Goal: Transaction & Acquisition: Purchase product/service

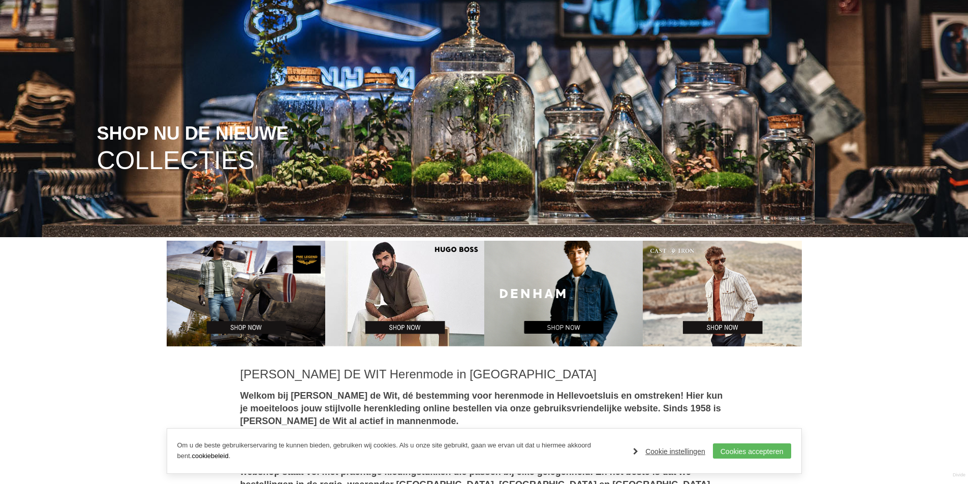
scroll to position [305, 0]
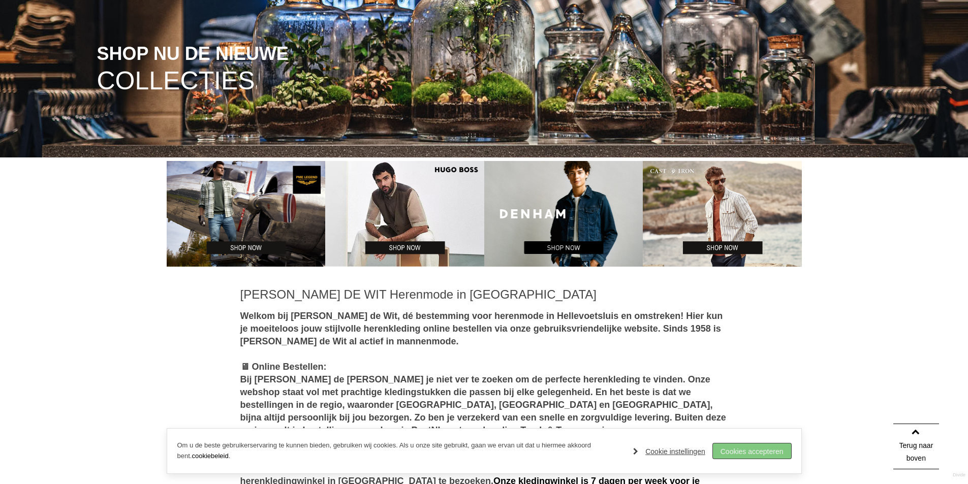
click at [752, 451] on link "Cookies accepteren" at bounding box center [752, 451] width 78 height 15
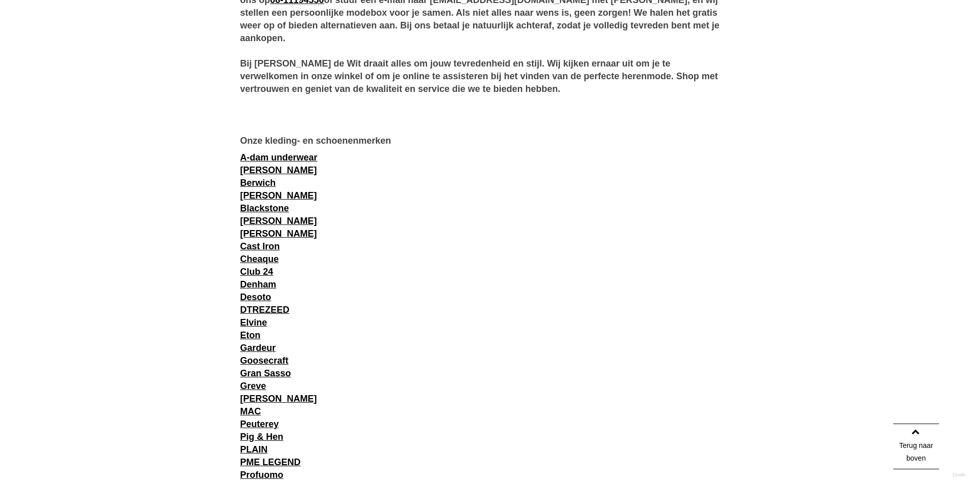
scroll to position [966, 0]
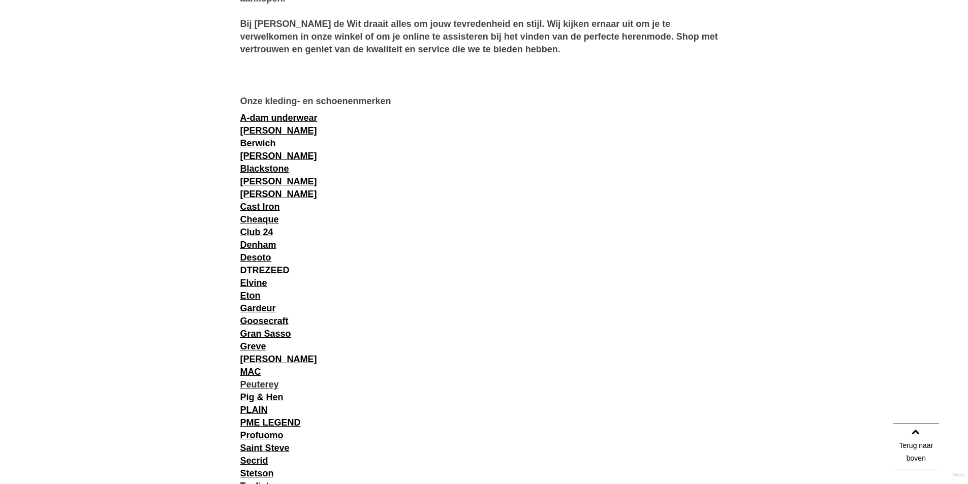
click at [265, 385] on link "Peuterey" at bounding box center [259, 385] width 39 height 10
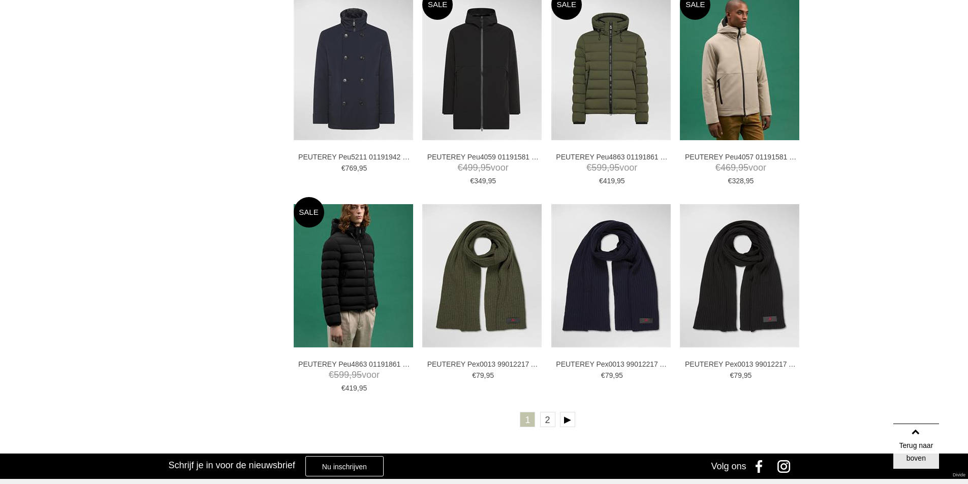
scroll to position [1728, 0]
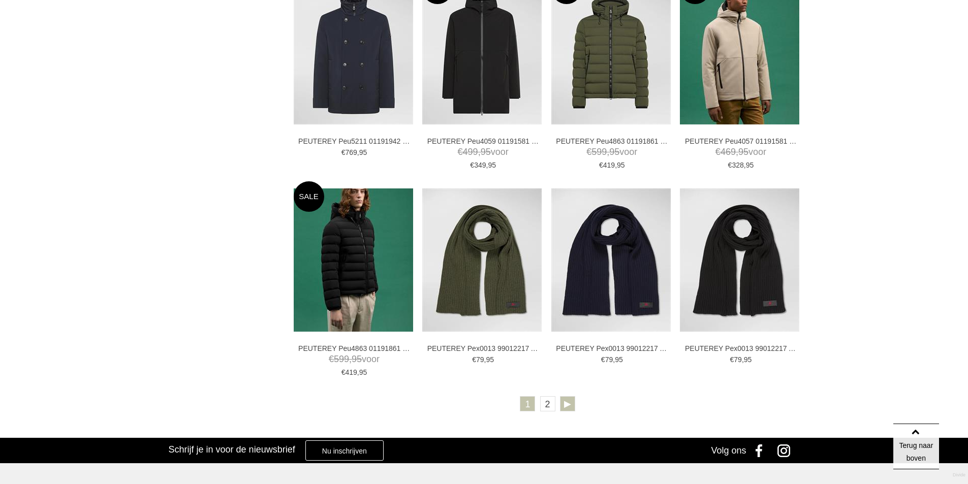
click at [569, 402] on link at bounding box center [567, 403] width 15 height 15
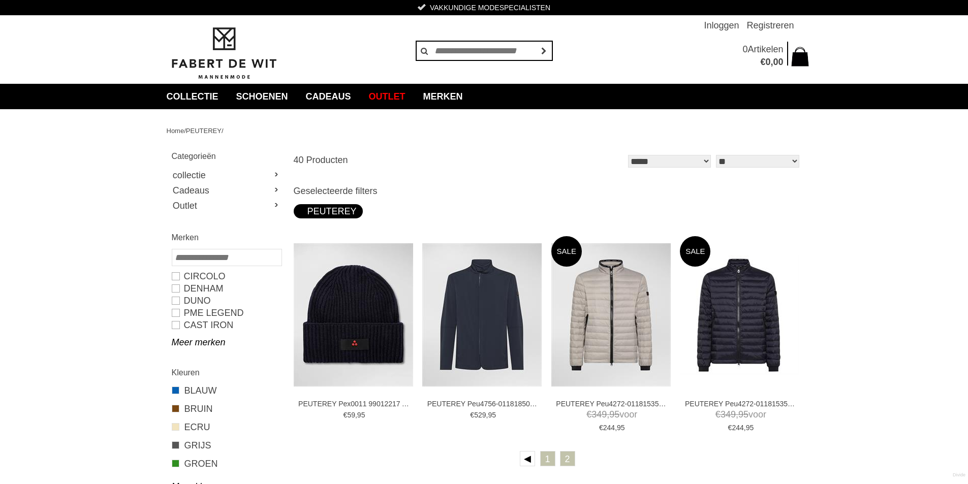
click at [545, 458] on link "1" at bounding box center [547, 458] width 15 height 15
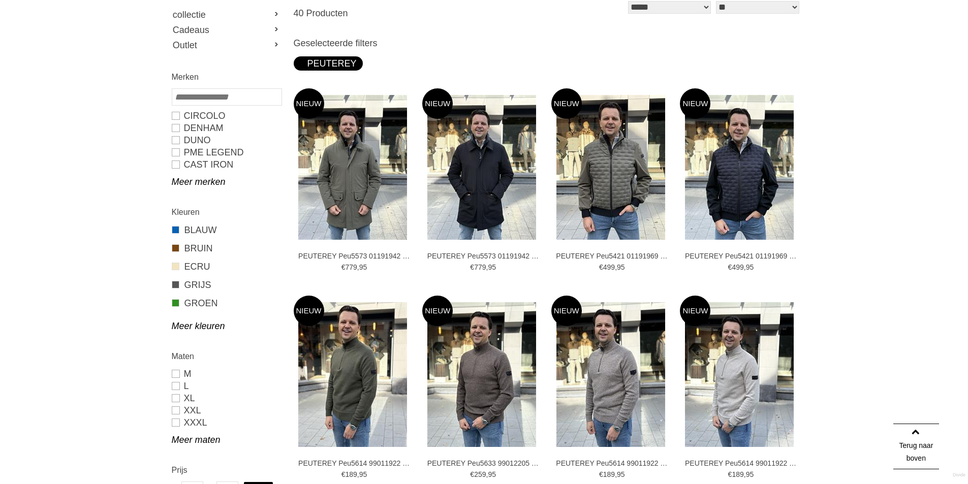
scroll to position [152, 0]
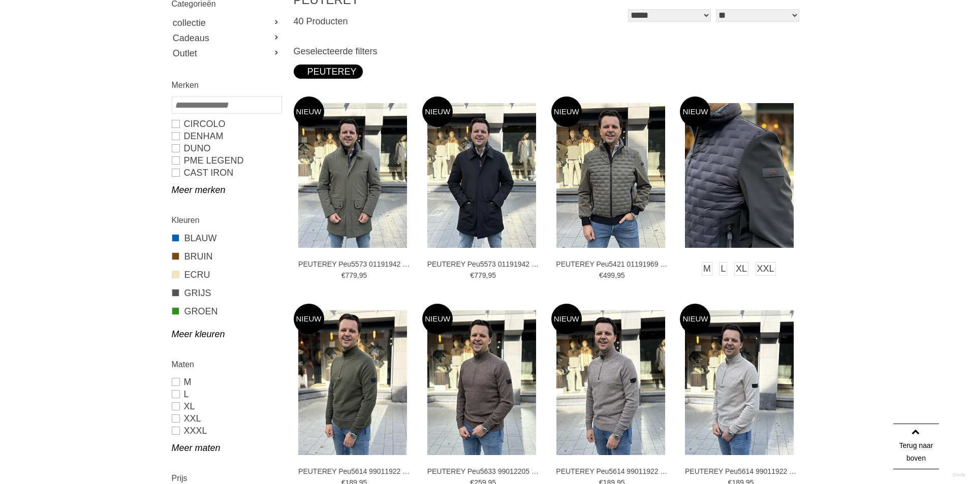
click at [753, 191] on img at bounding box center [739, 175] width 109 height 145
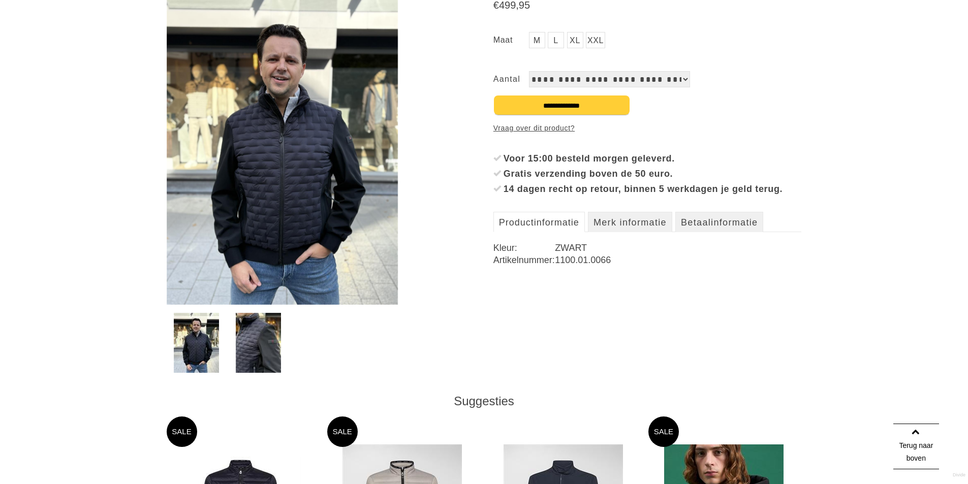
scroll to position [102, 0]
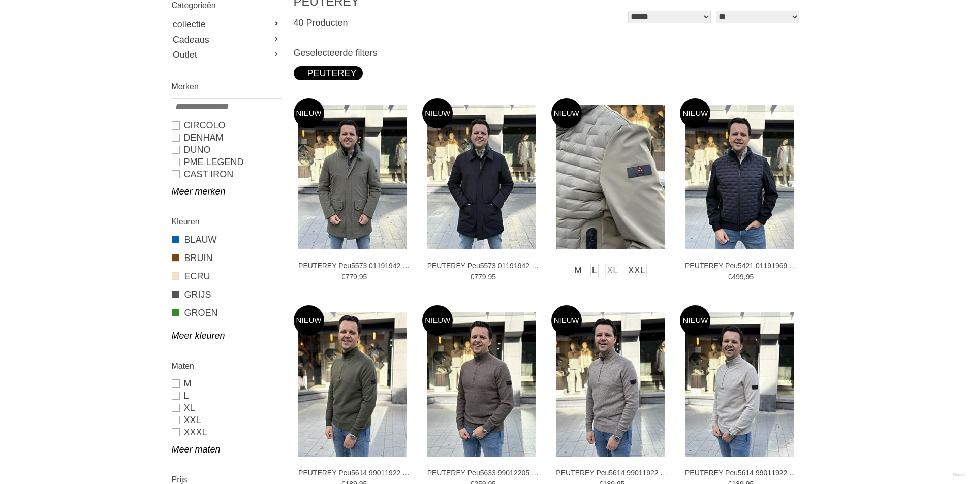
click at [622, 173] on img at bounding box center [610, 177] width 109 height 145
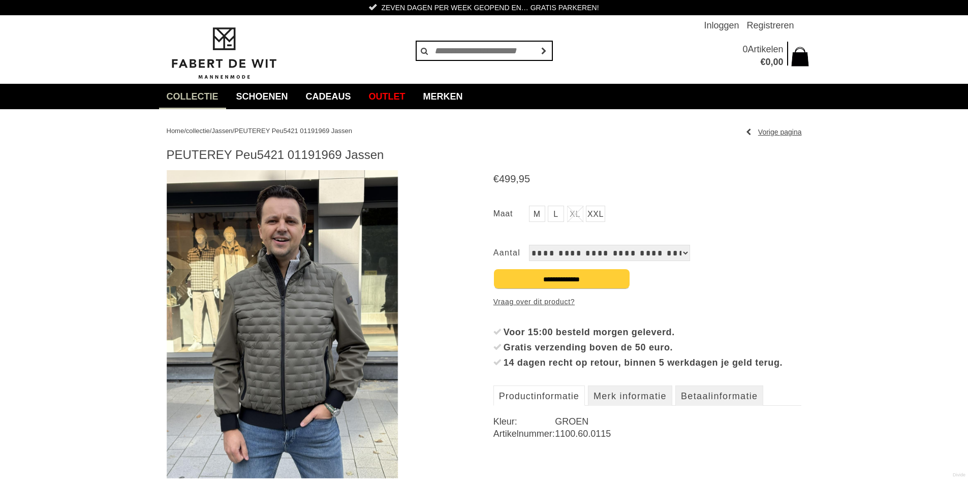
click at [309, 346] on img at bounding box center [282, 324] width 231 height 308
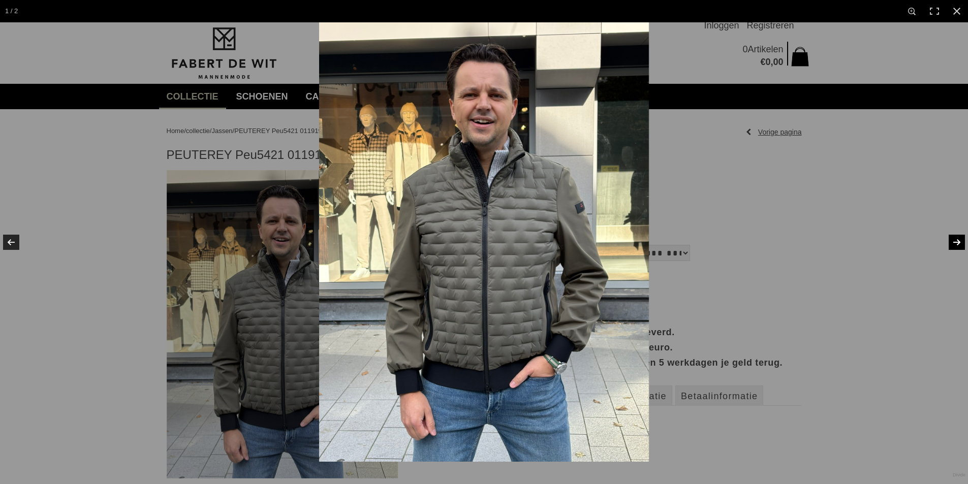
click at [956, 241] on link at bounding box center [950, 242] width 36 height 51
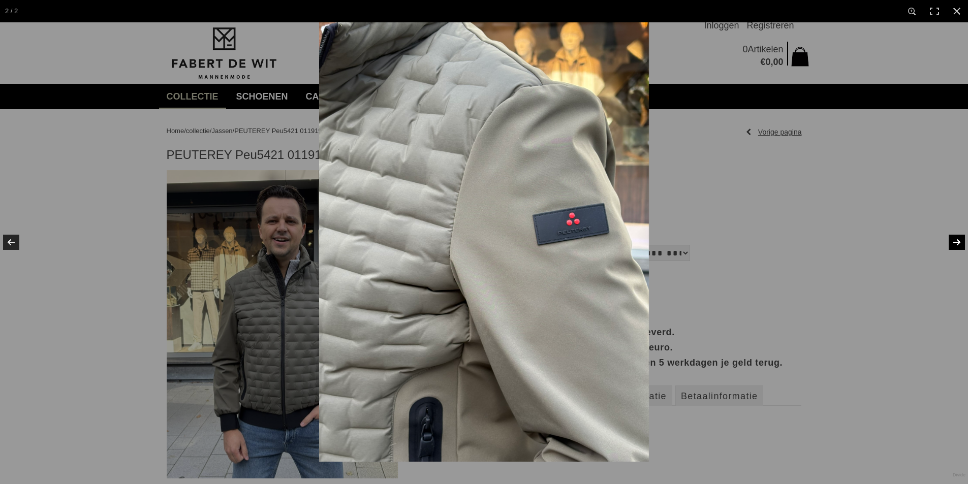
click at [956, 241] on link at bounding box center [950, 242] width 36 height 51
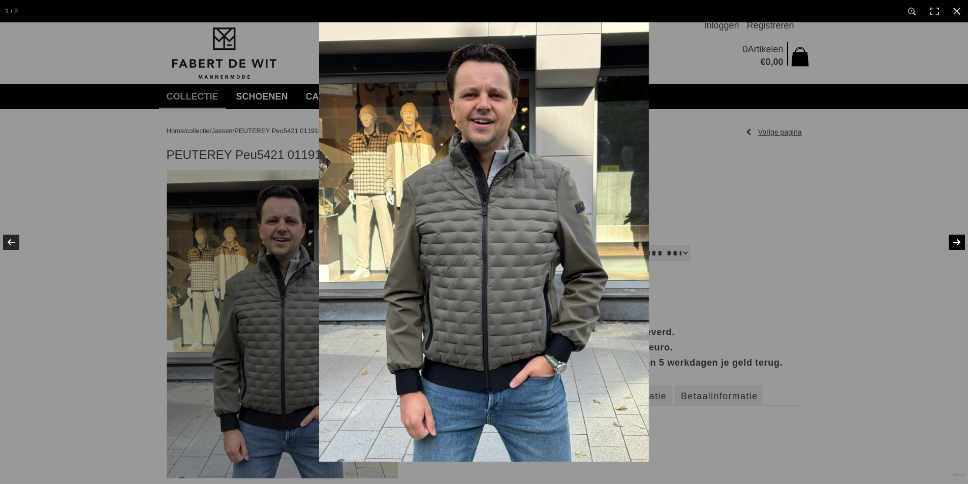
click at [956, 241] on link at bounding box center [950, 242] width 36 height 51
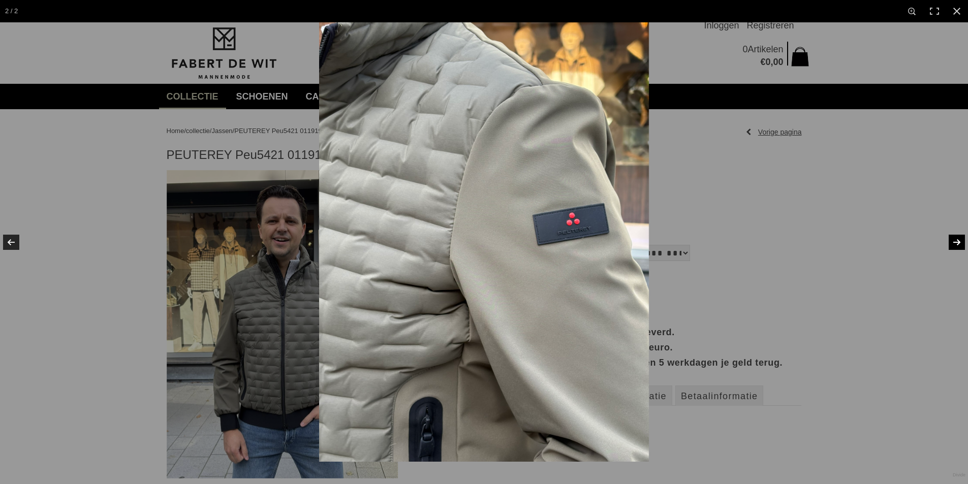
click at [956, 241] on link at bounding box center [950, 242] width 36 height 51
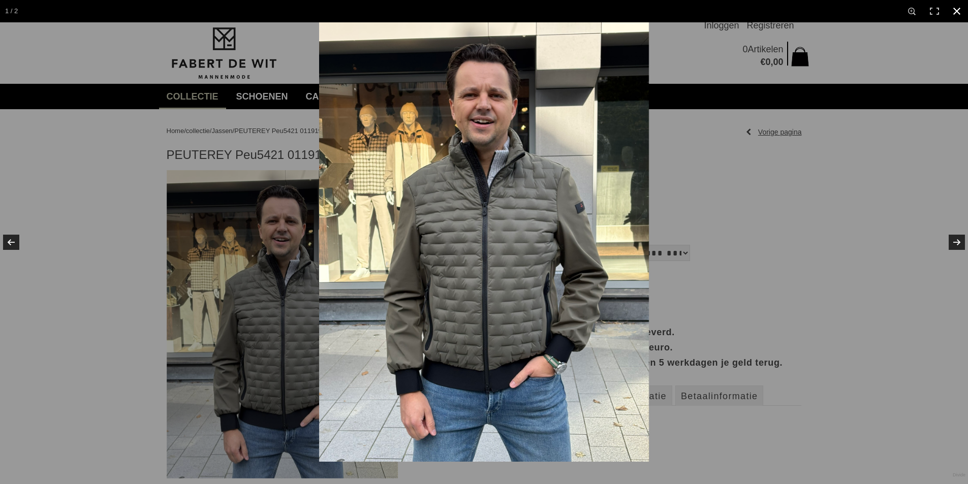
click at [957, 12] on link at bounding box center [957, 11] width 22 height 22
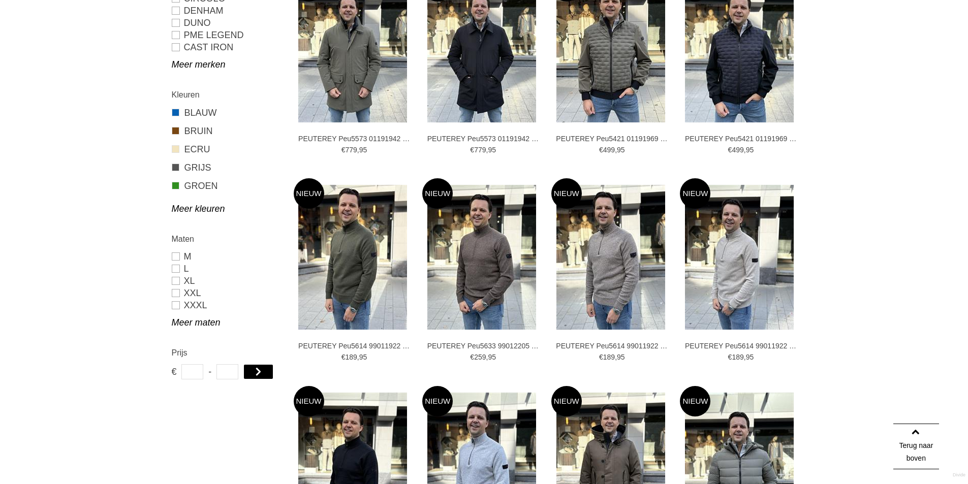
scroll to position [302, 0]
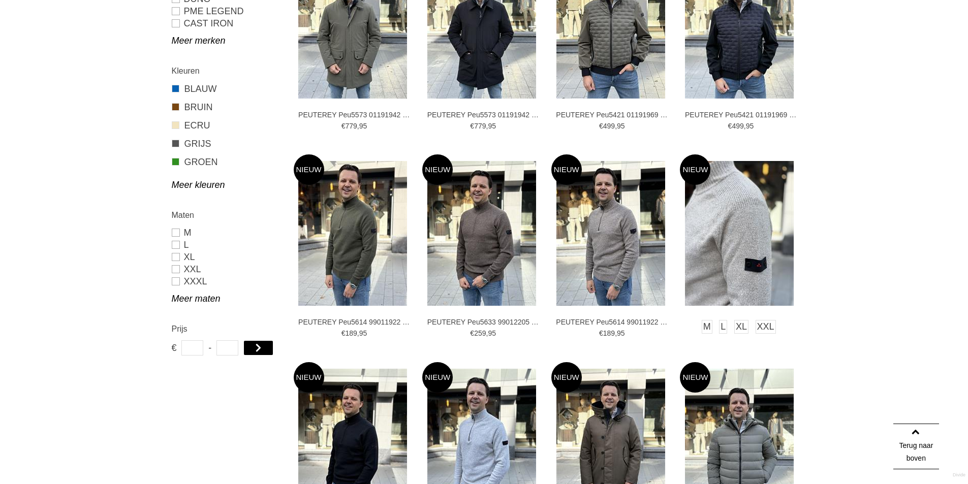
click at [736, 254] on img at bounding box center [739, 233] width 109 height 145
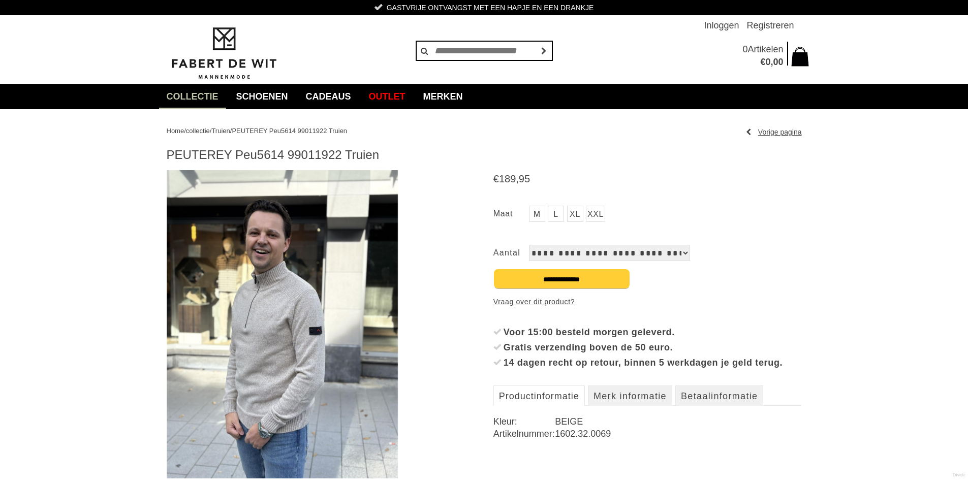
click at [320, 321] on img at bounding box center [282, 324] width 231 height 308
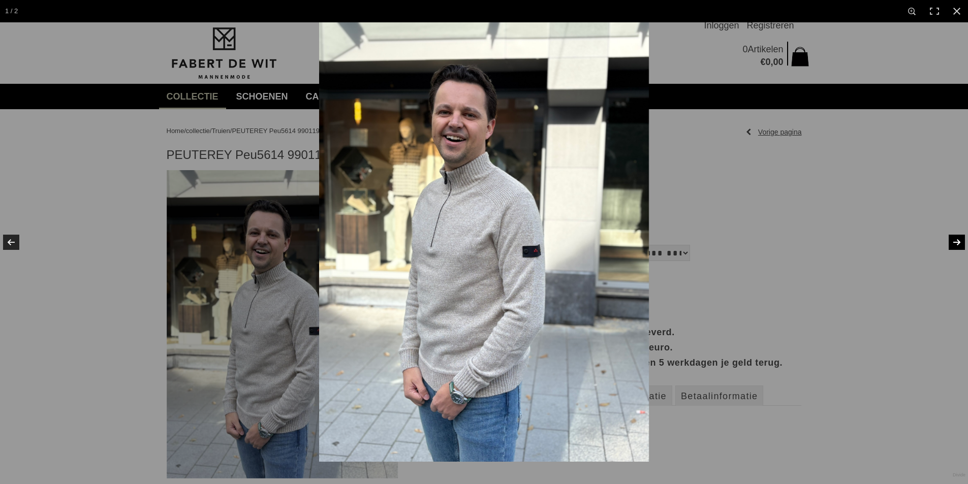
click at [956, 241] on link at bounding box center [950, 242] width 36 height 51
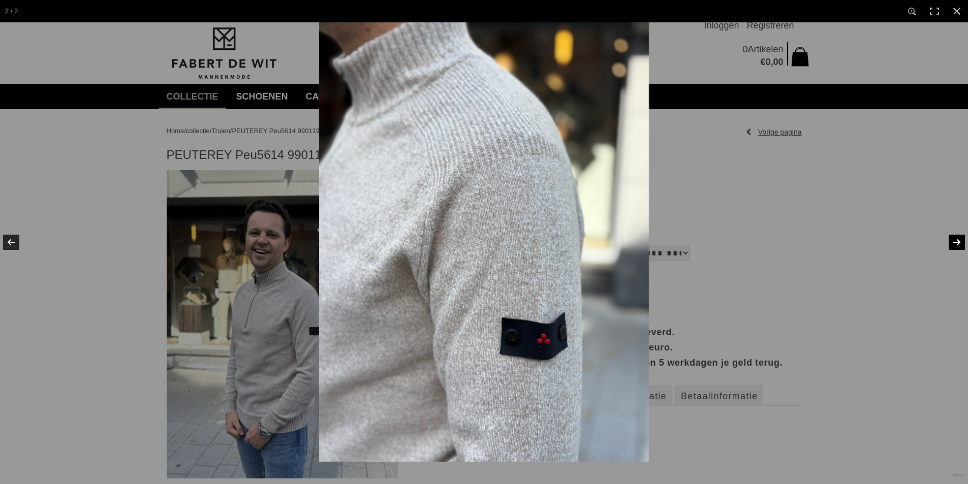
click at [956, 241] on link at bounding box center [950, 242] width 36 height 51
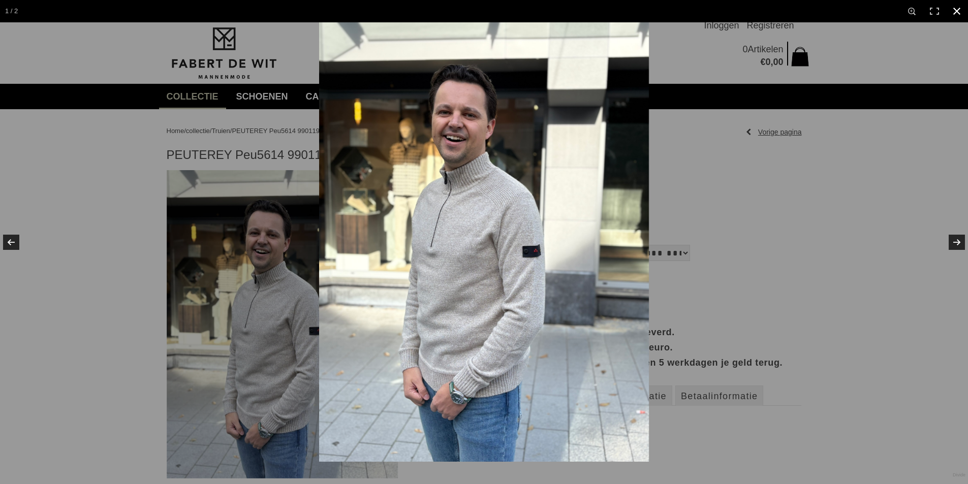
click at [954, 12] on link at bounding box center [957, 11] width 22 height 22
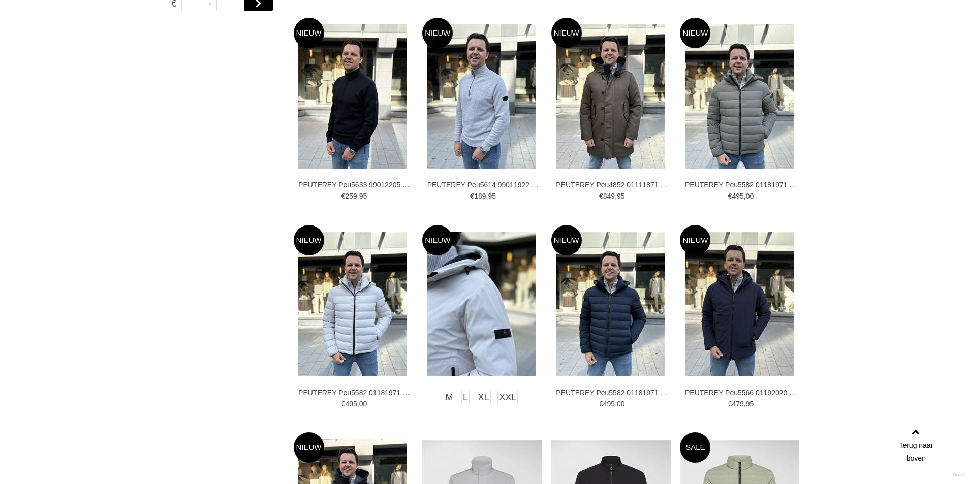
scroll to position [658, 0]
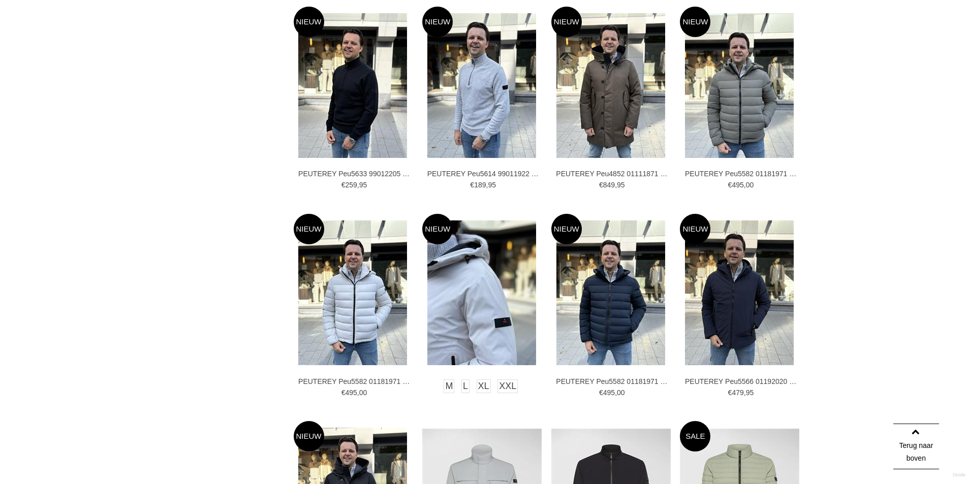
click at [444, 317] on img at bounding box center [481, 293] width 109 height 145
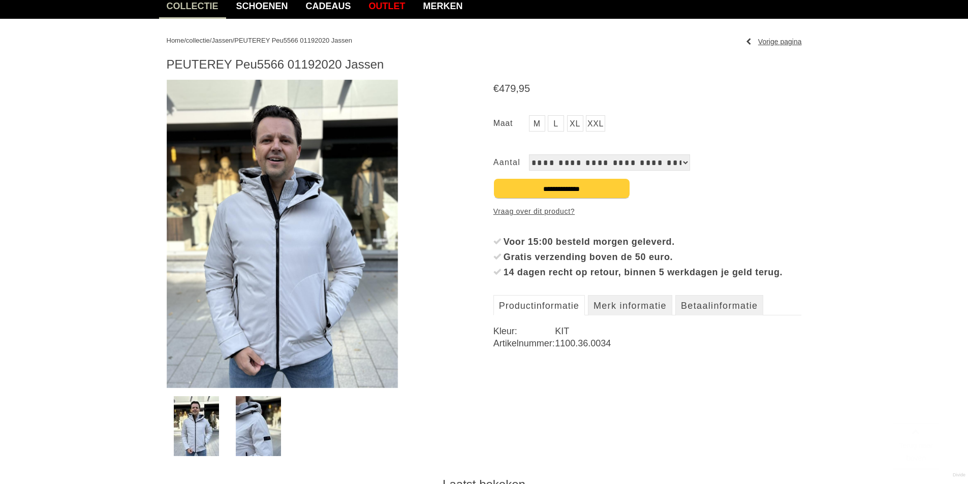
scroll to position [102, 0]
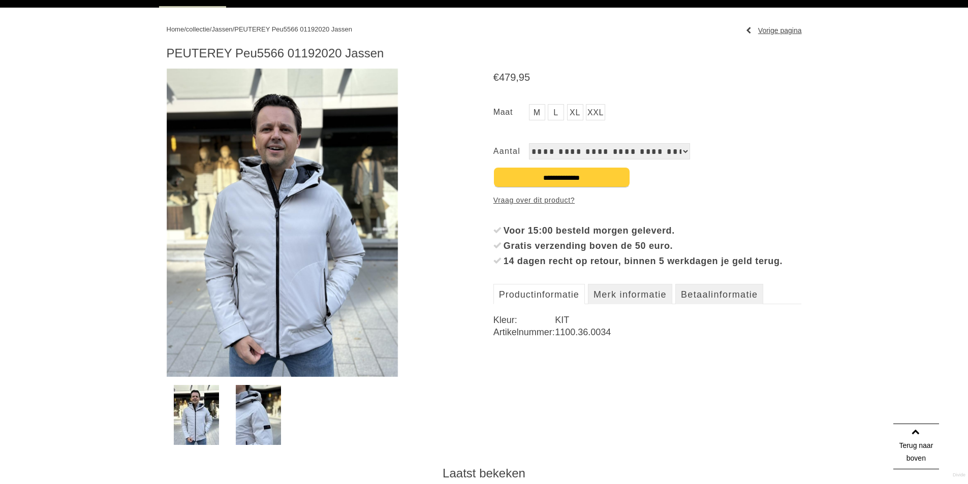
click at [351, 266] on img at bounding box center [282, 223] width 231 height 308
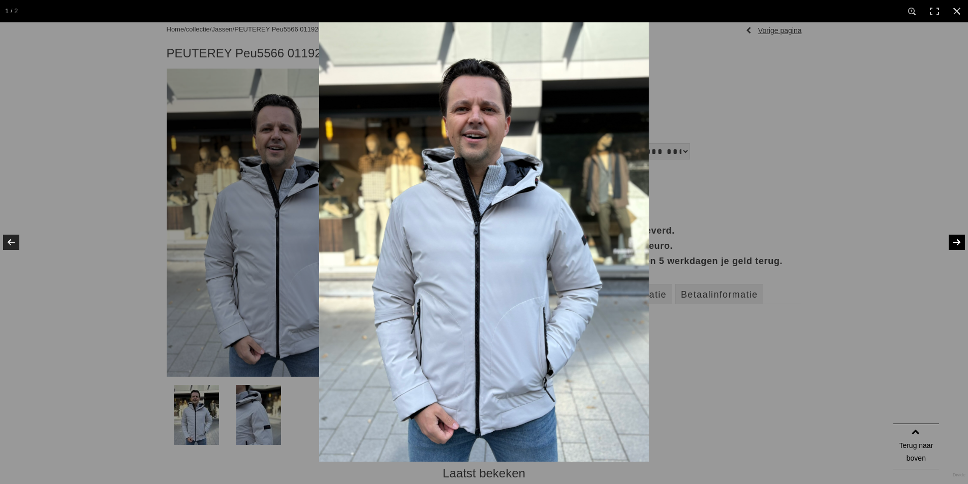
click at [953, 242] on link at bounding box center [950, 242] width 36 height 51
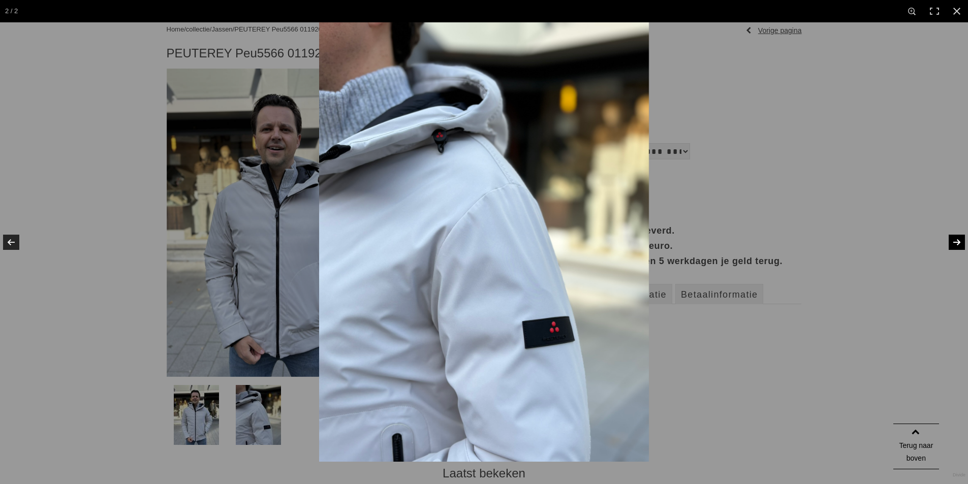
click at [953, 242] on link at bounding box center [950, 242] width 36 height 51
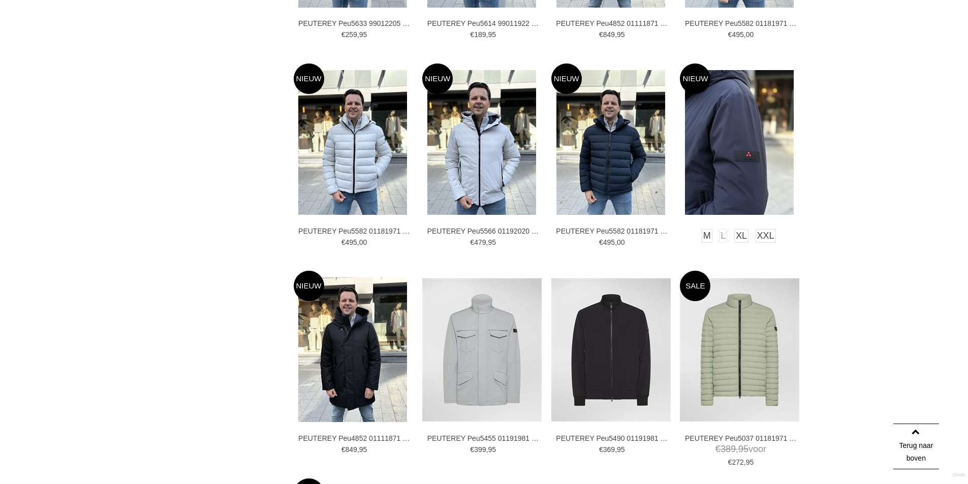
scroll to position [861, 0]
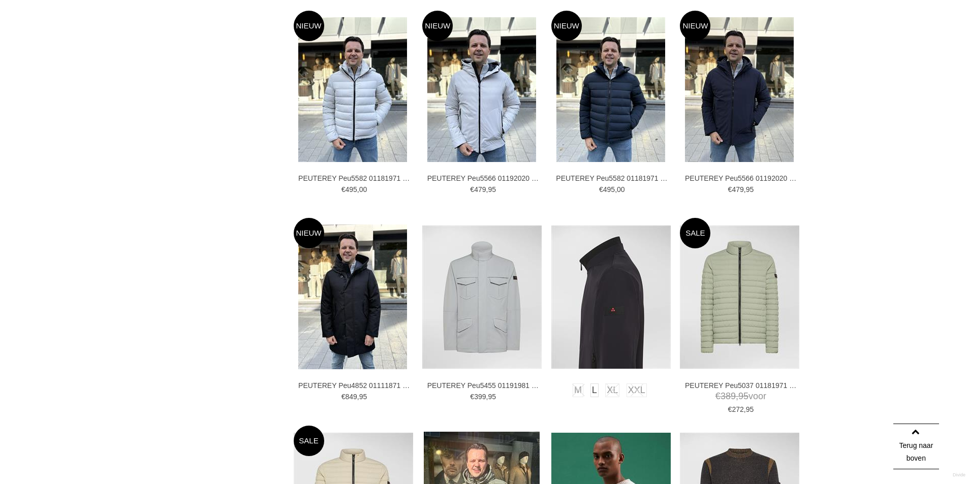
click at [630, 324] on img at bounding box center [610, 297] width 119 height 143
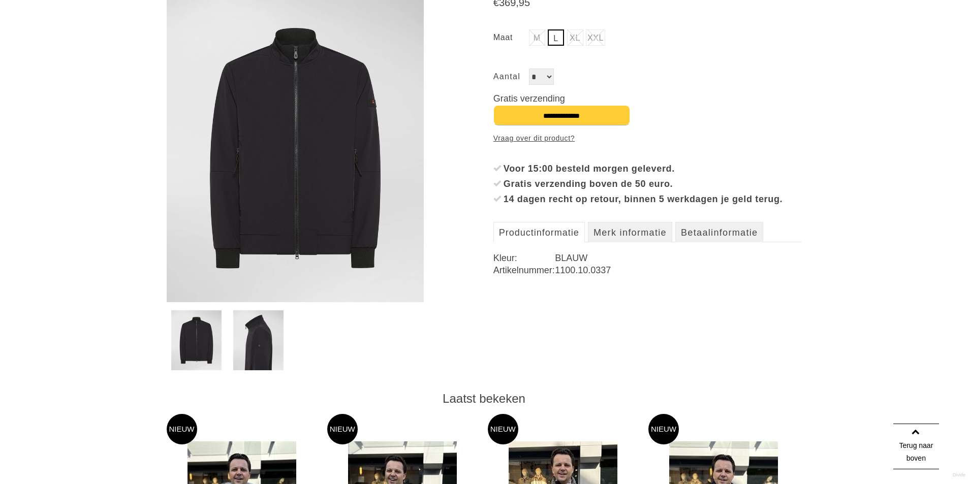
scroll to position [51, 0]
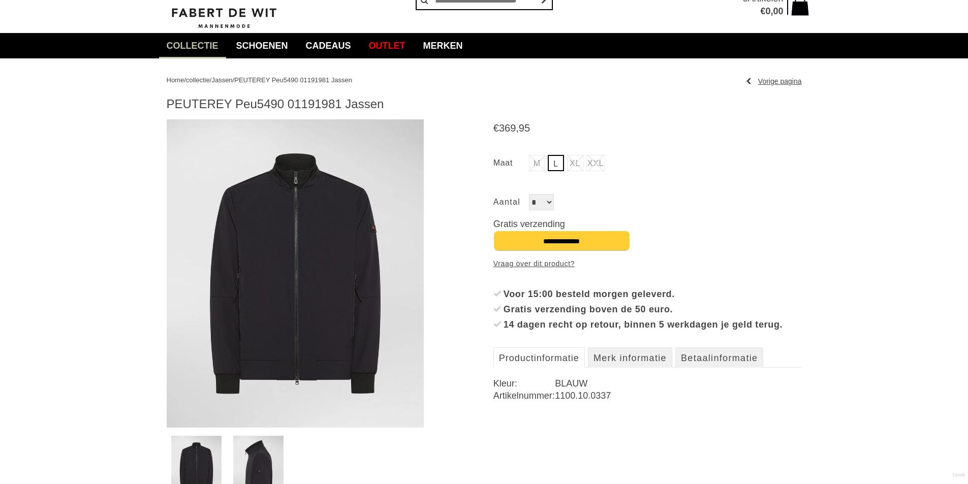
click at [313, 233] on img at bounding box center [295, 273] width 257 height 308
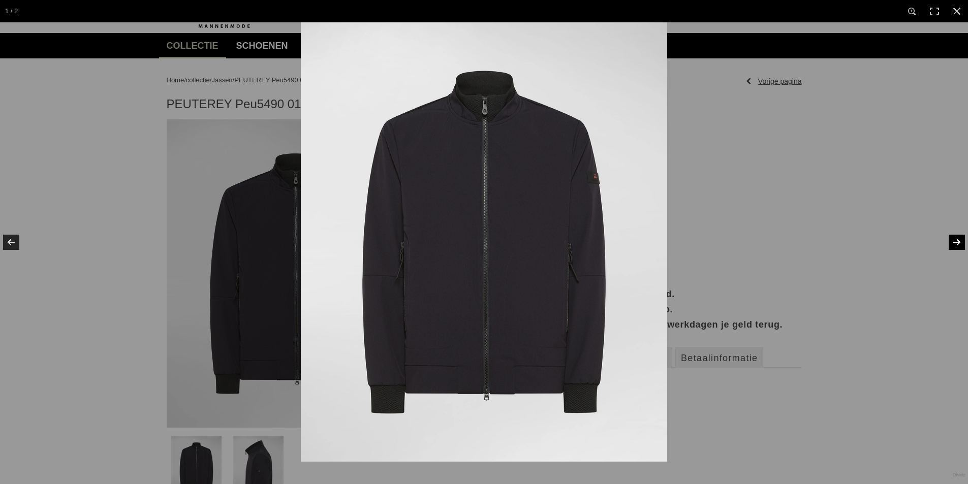
click at [955, 242] on link at bounding box center [950, 242] width 36 height 51
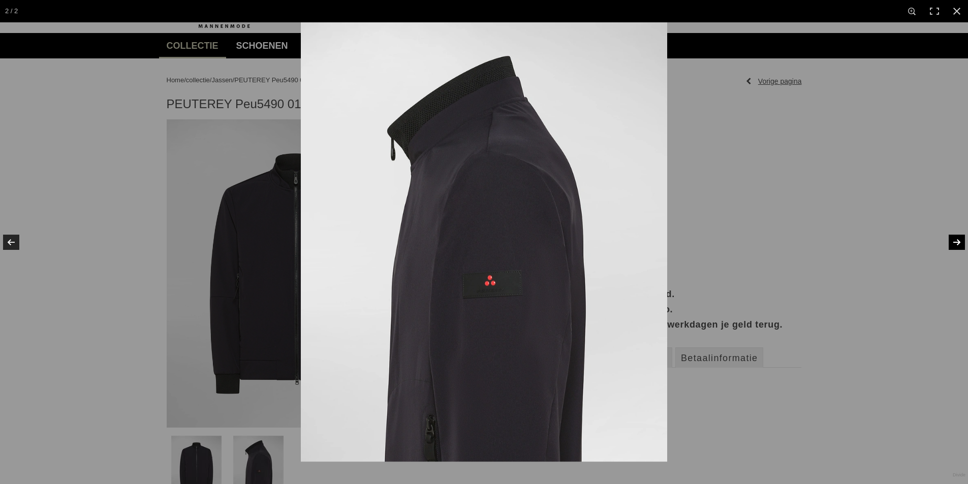
click at [955, 242] on link at bounding box center [950, 242] width 36 height 51
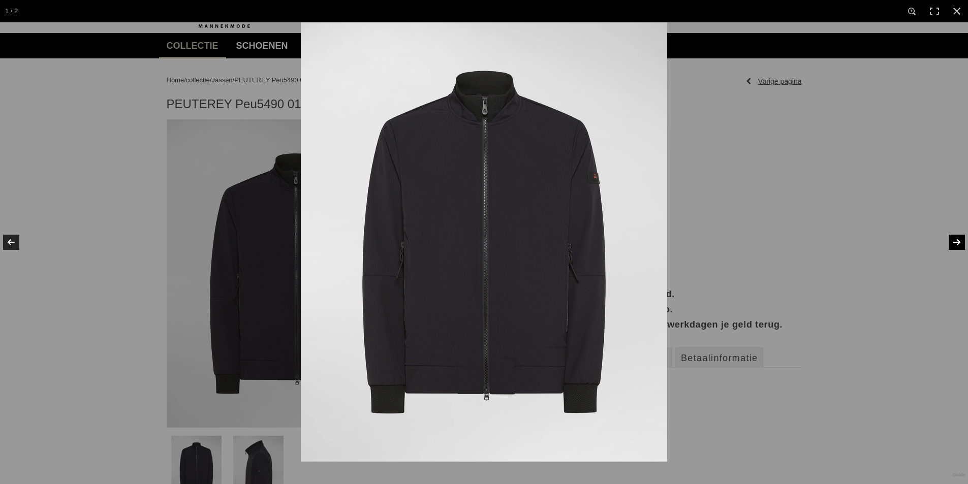
click at [955, 242] on link at bounding box center [950, 242] width 36 height 51
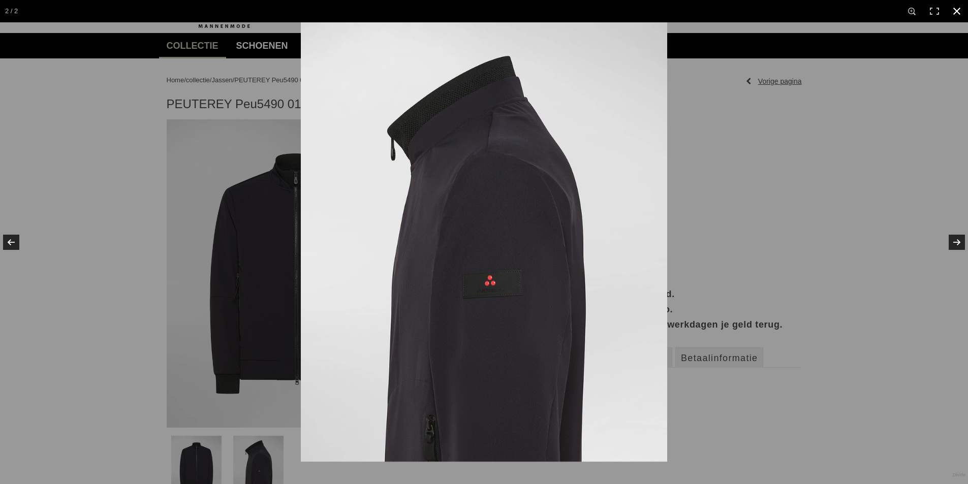
click at [957, 13] on link at bounding box center [957, 11] width 22 height 22
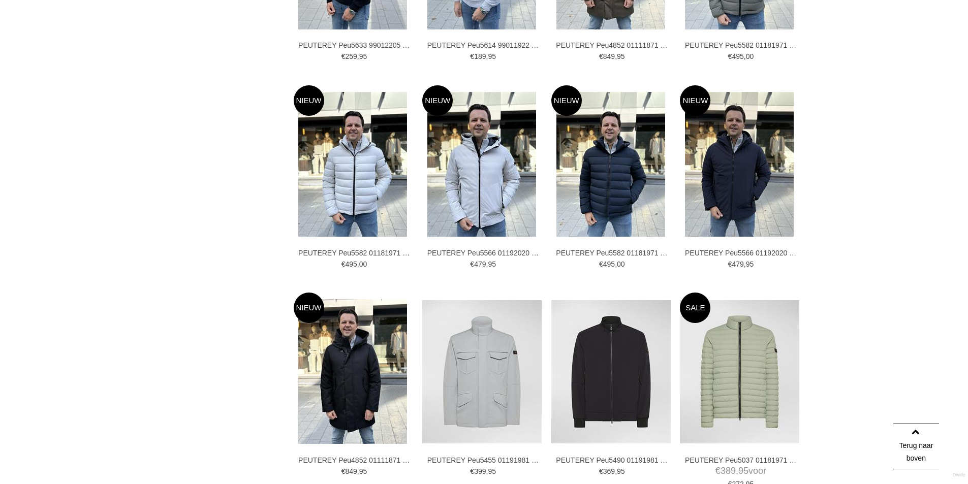
scroll to position [768, 0]
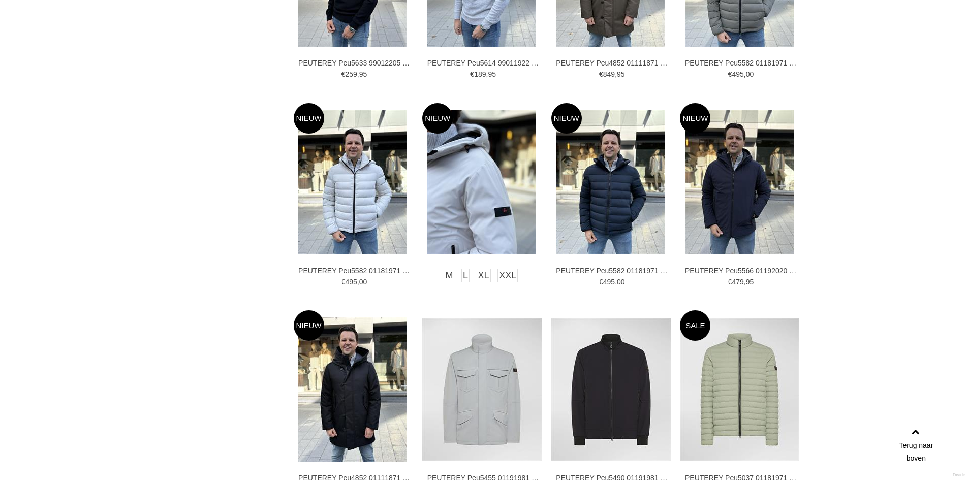
click at [492, 227] on img at bounding box center [481, 182] width 109 height 145
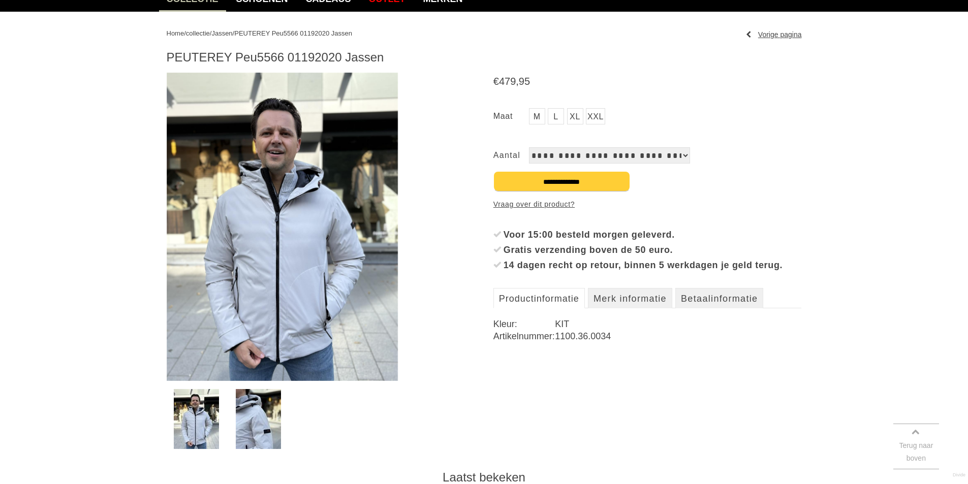
scroll to position [152, 0]
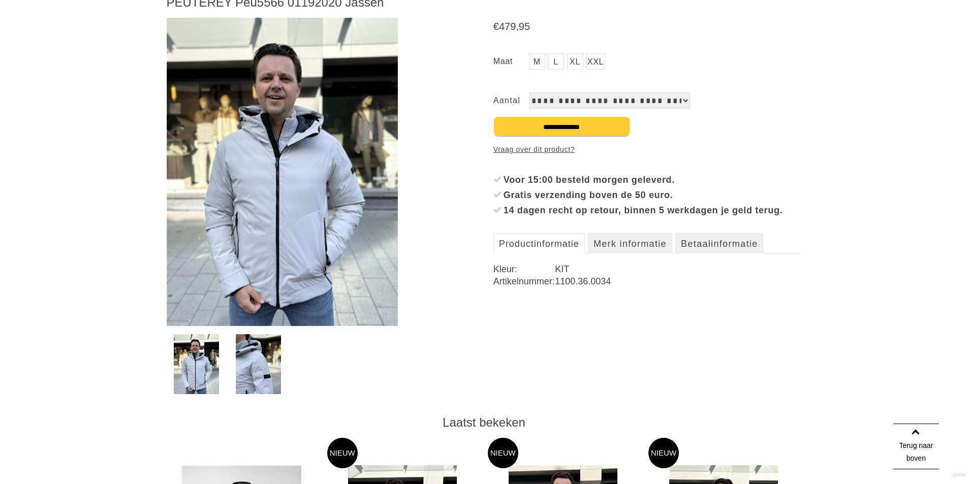
click at [311, 156] on img at bounding box center [282, 172] width 231 height 308
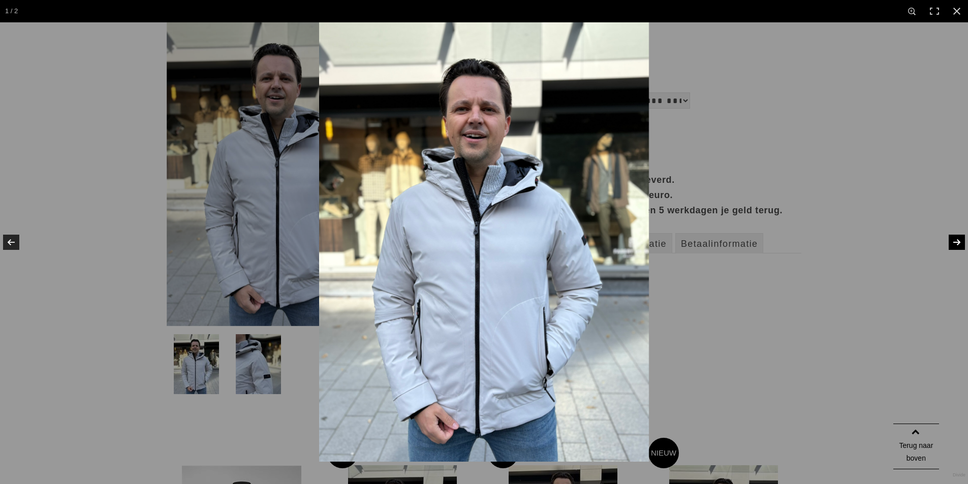
click at [956, 244] on link at bounding box center [950, 242] width 36 height 51
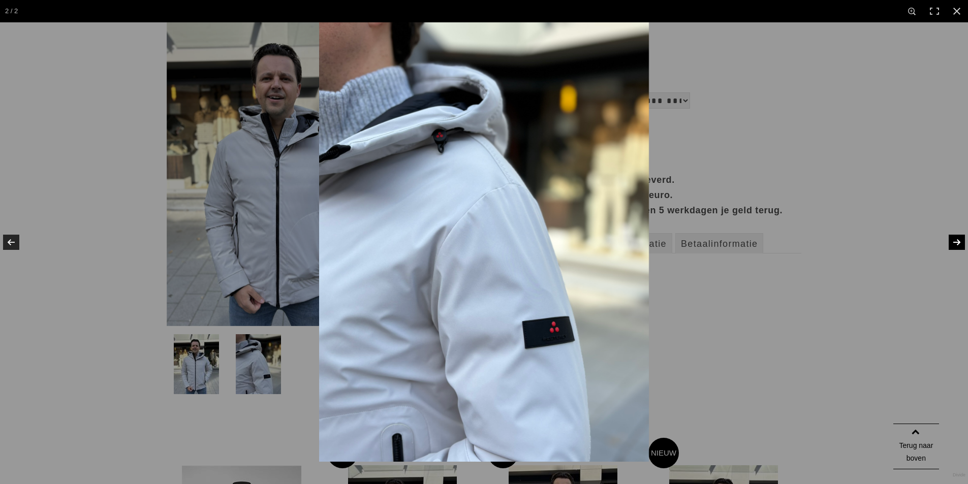
click at [955, 244] on link at bounding box center [950, 242] width 36 height 51
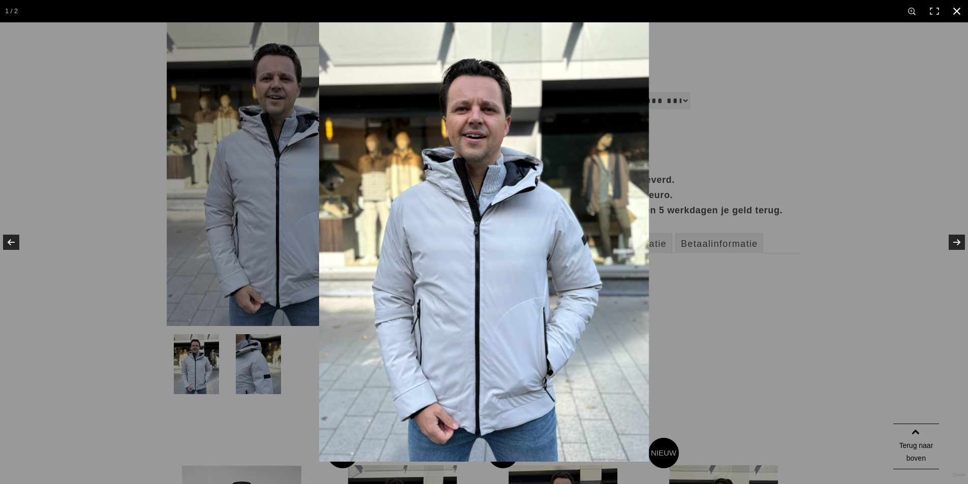
click at [955, 11] on link at bounding box center [957, 11] width 22 height 22
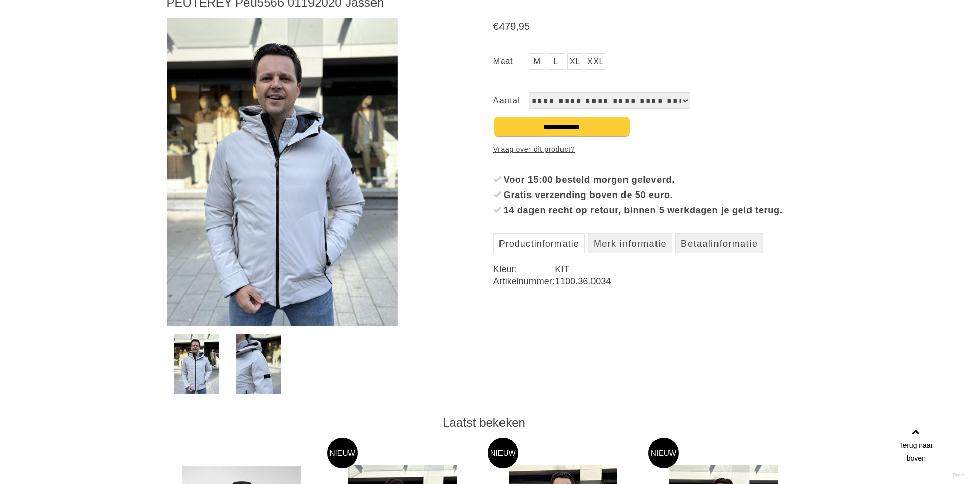
scroll to position [0, 0]
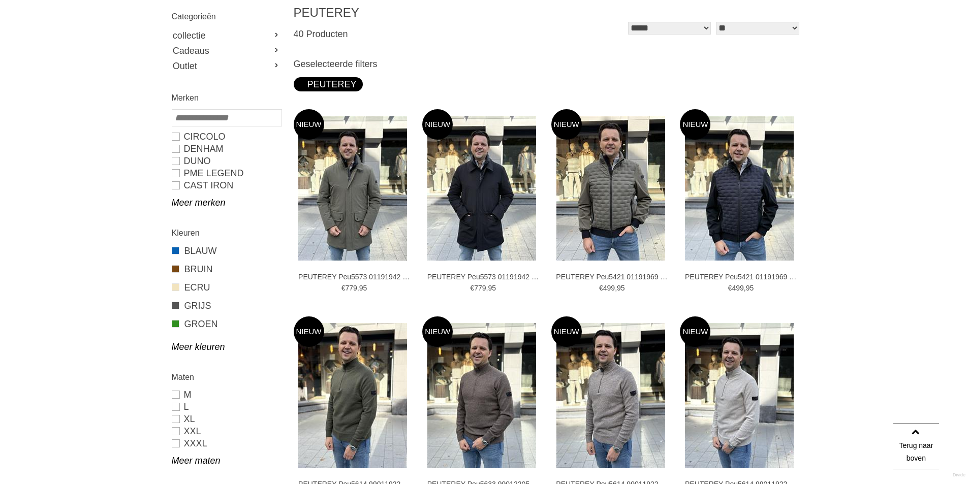
scroll to position [138, 0]
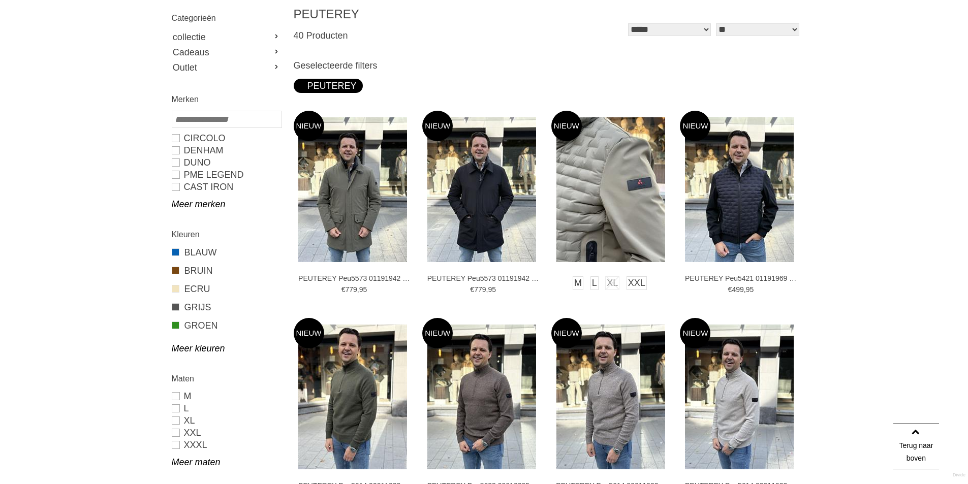
click at [620, 190] on img at bounding box center [610, 189] width 109 height 145
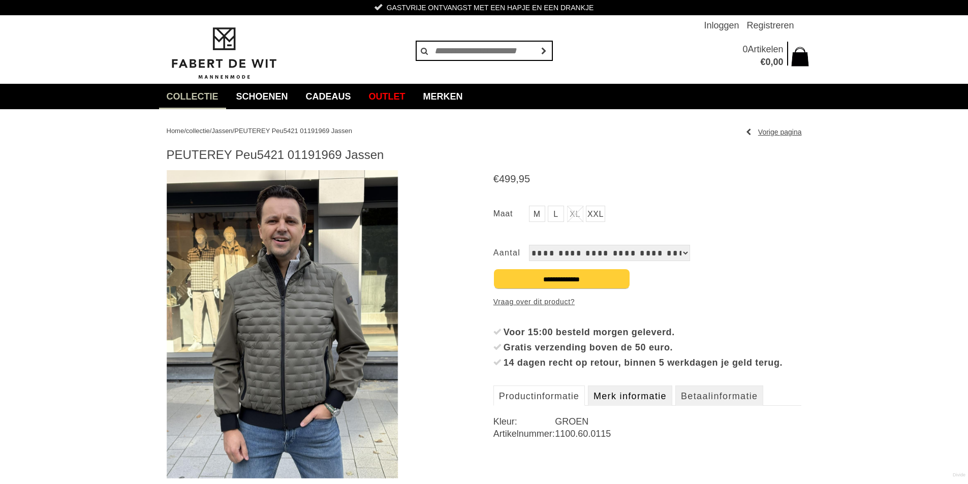
click at [638, 406] on link "Merk informatie" at bounding box center [630, 396] width 84 height 20
click at [543, 406] on link "Productinformatie" at bounding box center [538, 396] width 91 height 20
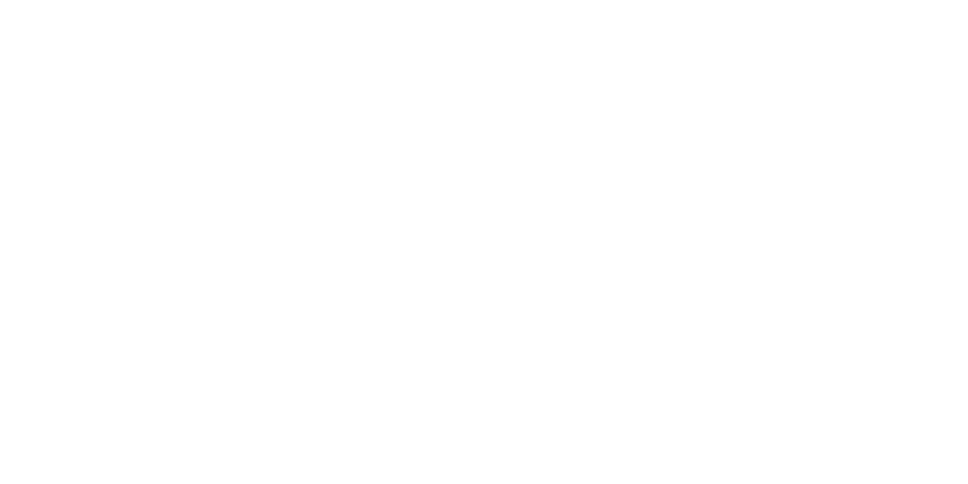
scroll to position [138, 0]
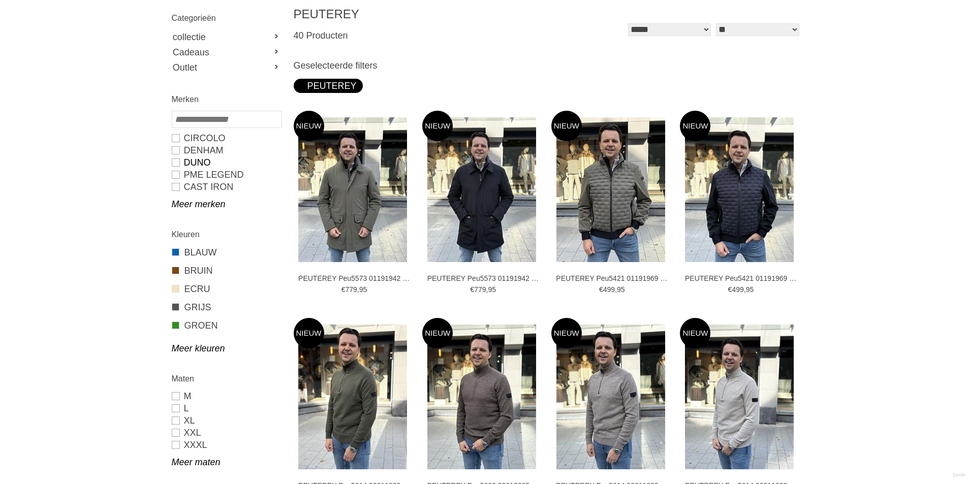
click at [194, 162] on link "Duno" at bounding box center [226, 163] width 109 height 12
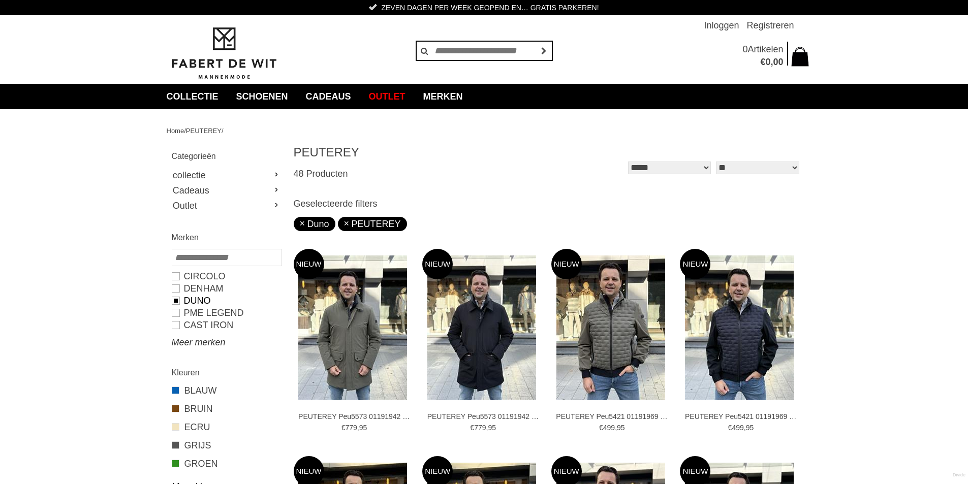
click at [210, 341] on link "Meer merken" at bounding box center [226, 342] width 109 height 12
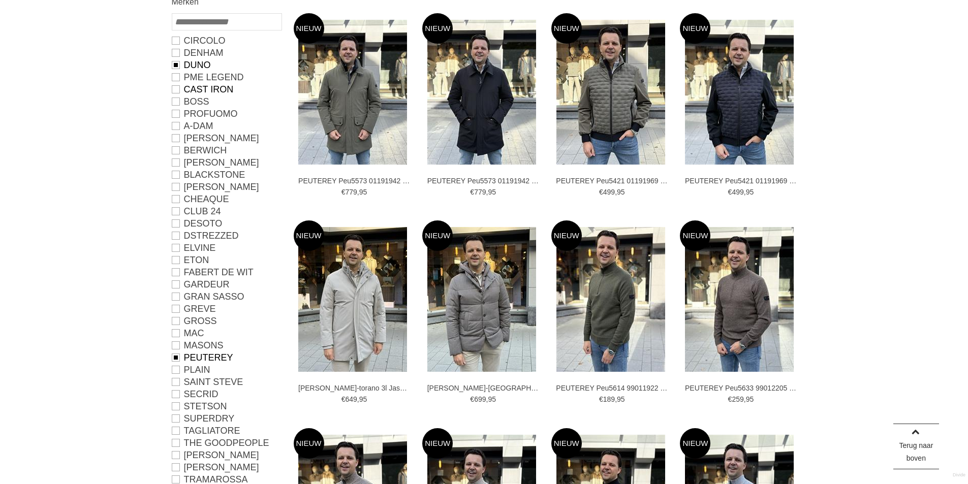
scroll to position [254, 0]
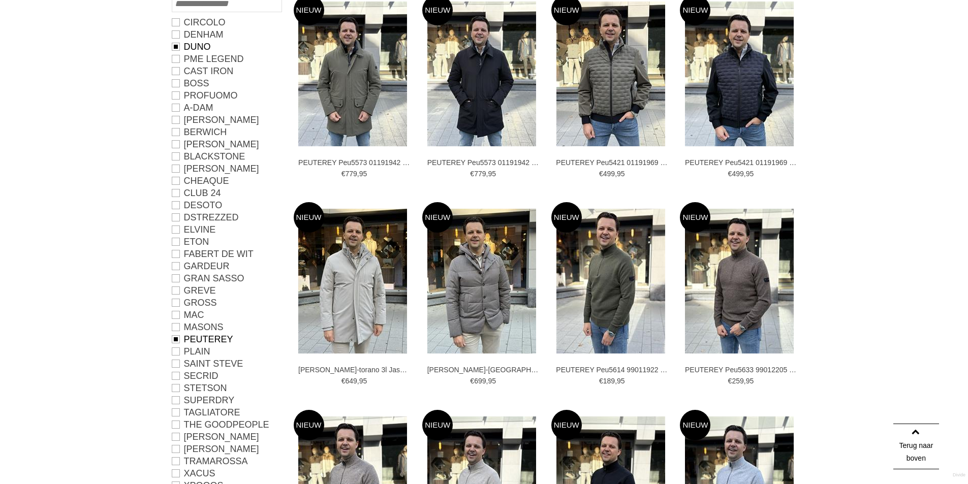
click at [174, 340] on link "PEUTEREY" at bounding box center [226, 339] width 109 height 12
type input "***"
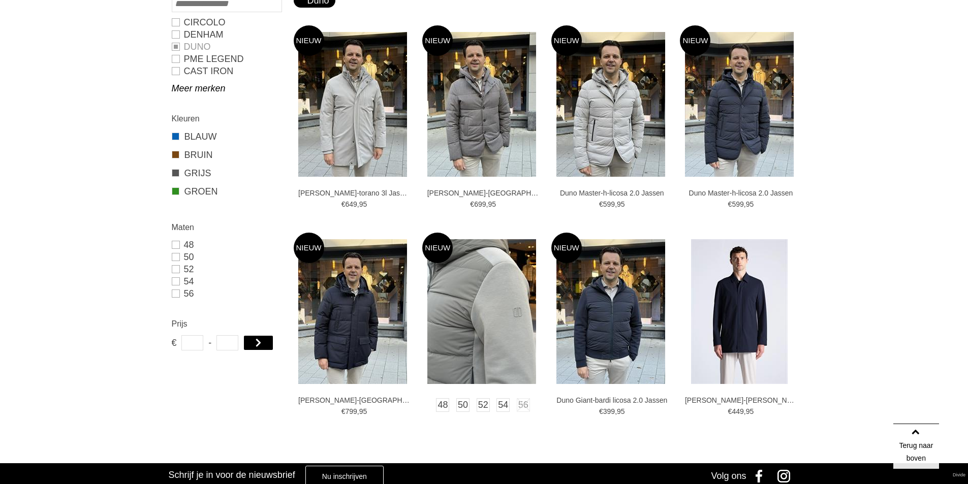
click at [481, 334] on img at bounding box center [481, 311] width 109 height 145
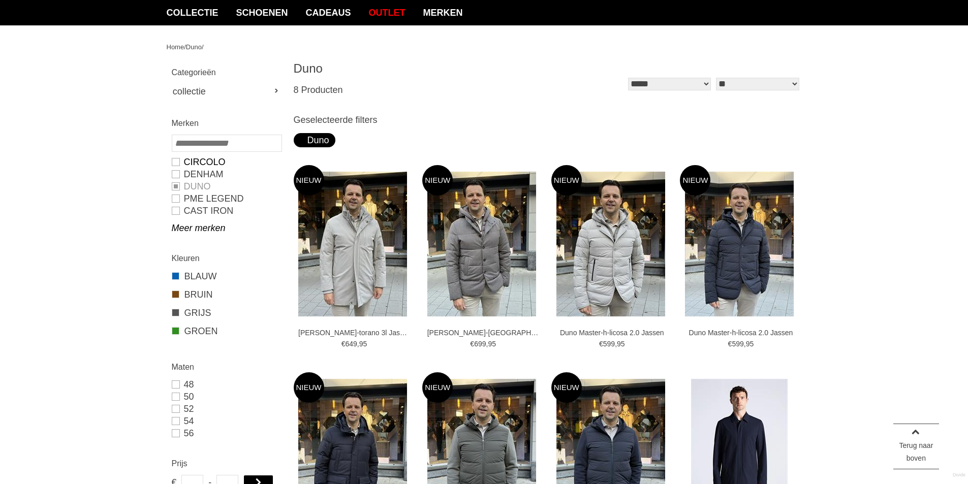
scroll to position [71, 0]
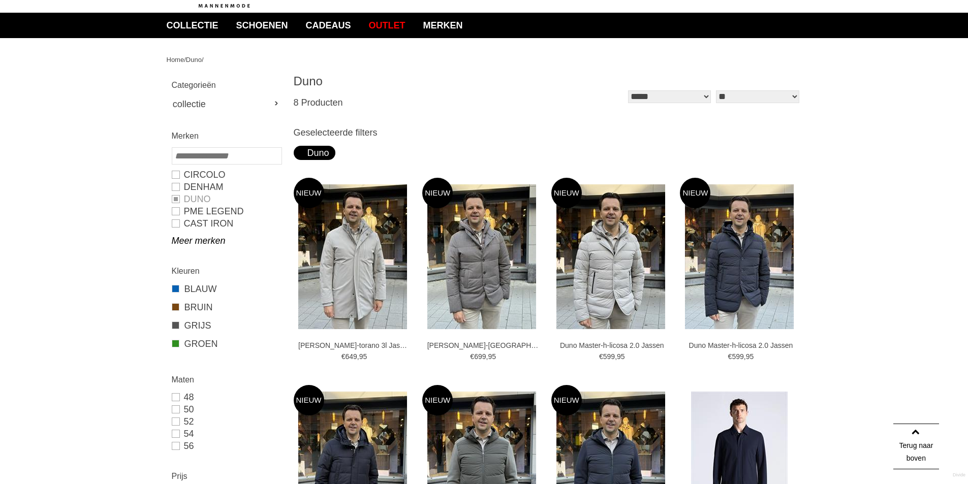
click at [175, 200] on li "Duno" at bounding box center [226, 199] width 109 height 12
click at [198, 239] on link "Meer merken" at bounding box center [226, 241] width 109 height 12
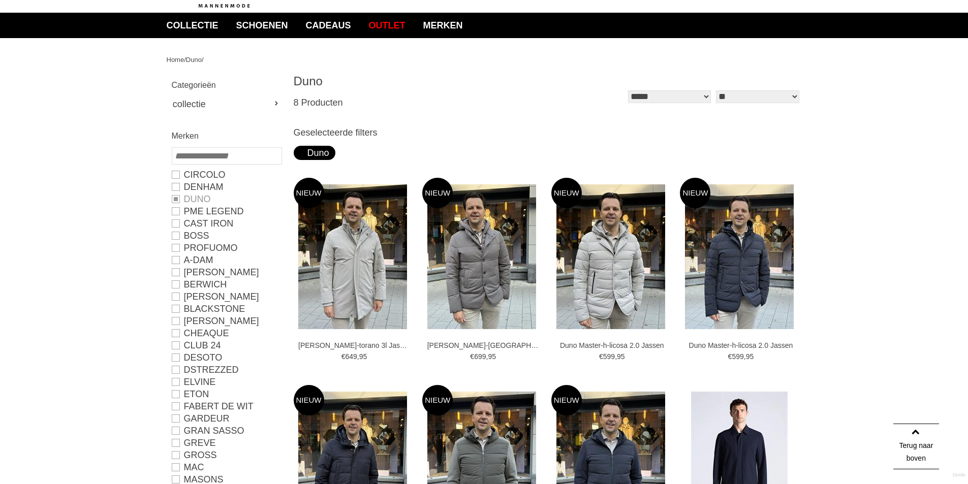
click at [176, 199] on li "Duno" at bounding box center [226, 199] width 109 height 12
click at [197, 196] on li "Duno" at bounding box center [226, 199] width 109 height 12
click at [172, 199] on li "Duno" at bounding box center [226, 199] width 109 height 12
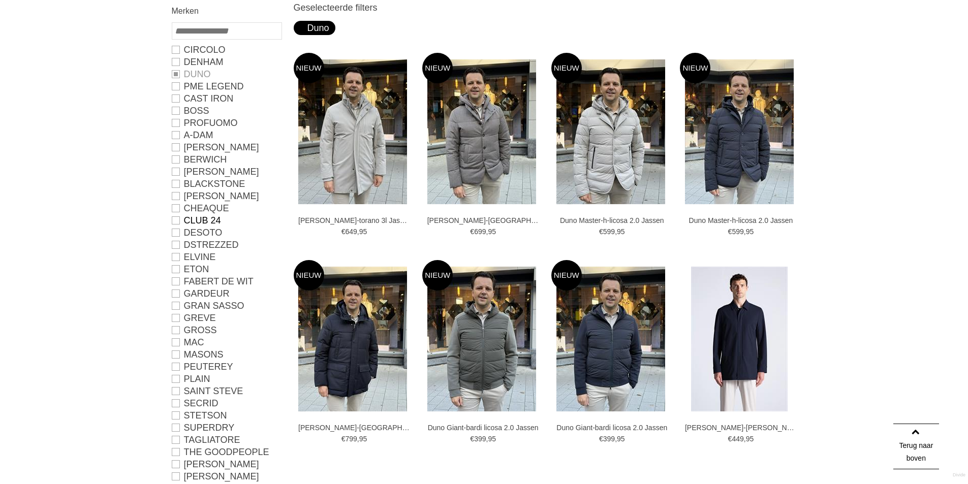
scroll to position [274, 0]
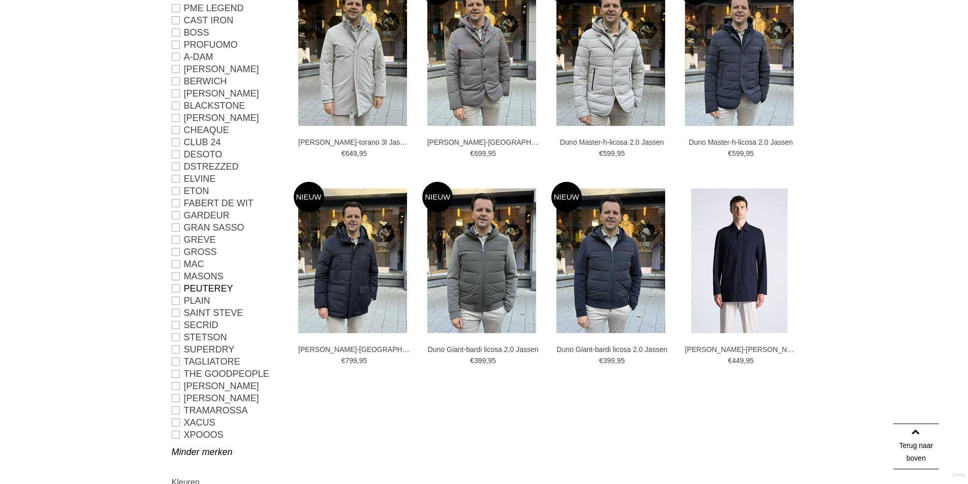
click at [175, 289] on link "PEUTEREY" at bounding box center [226, 289] width 109 height 12
type input "**"
type input "***"
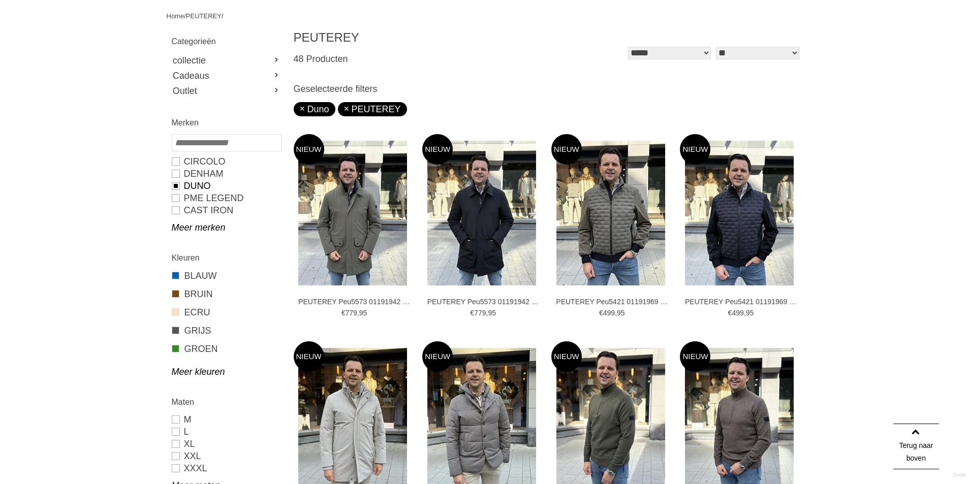
scroll to position [102, 0]
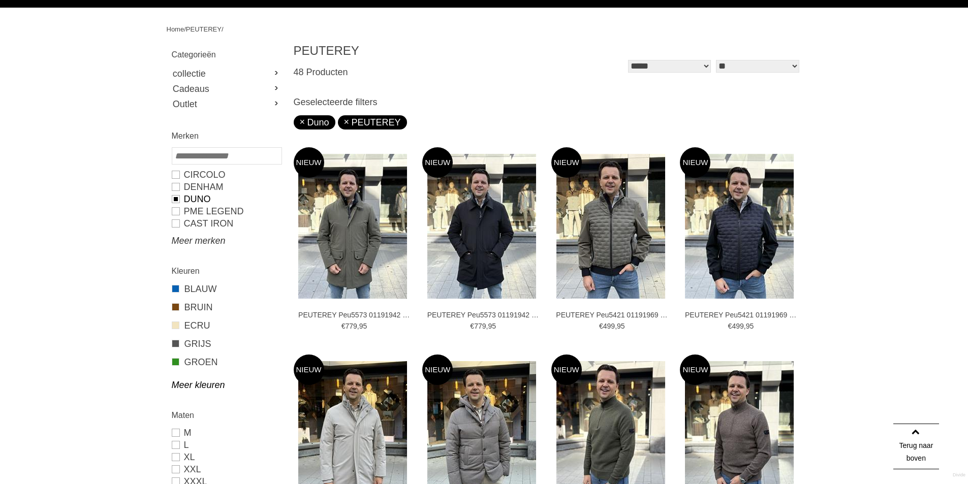
click at [200, 240] on link "Meer merken" at bounding box center [226, 241] width 109 height 12
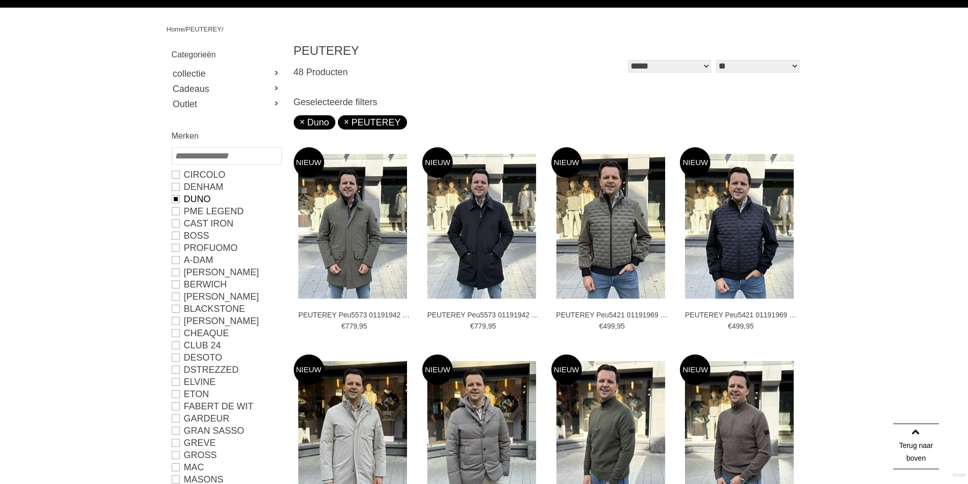
click at [176, 200] on link "Duno" at bounding box center [226, 199] width 109 height 12
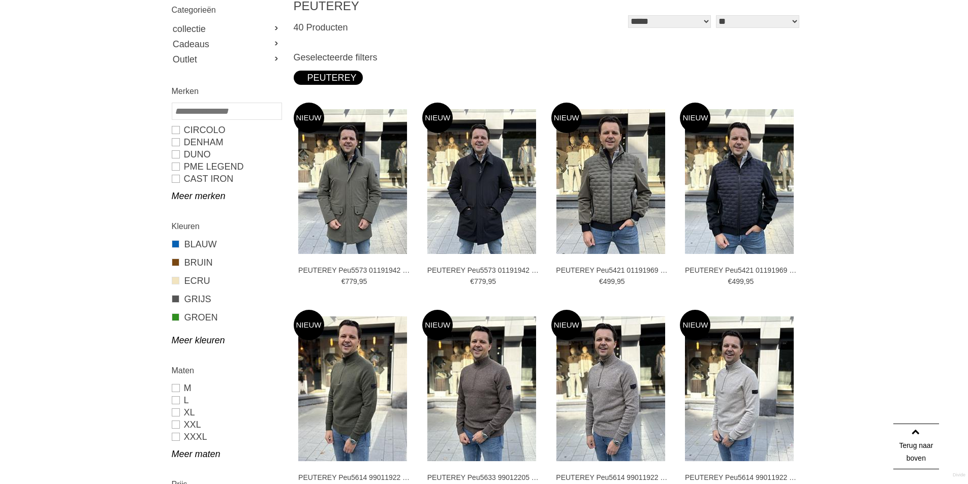
scroll to position [102, 0]
